Goal: Navigation & Orientation: Find specific page/section

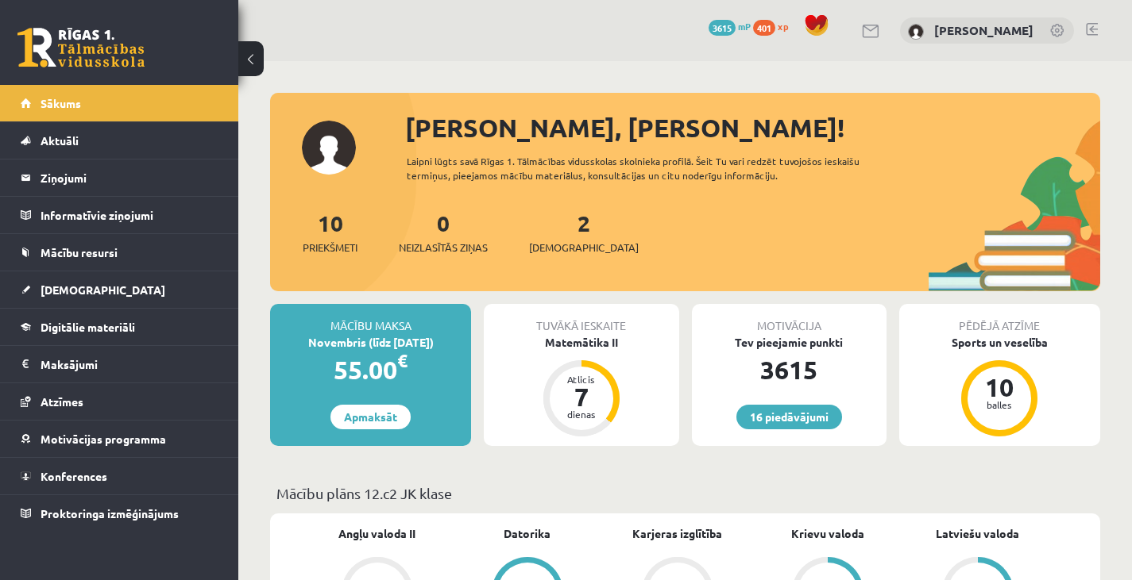
click at [122, 92] on link "Sākums" at bounding box center [120, 103] width 198 height 37
